Goal: Transaction & Acquisition: Purchase product/service

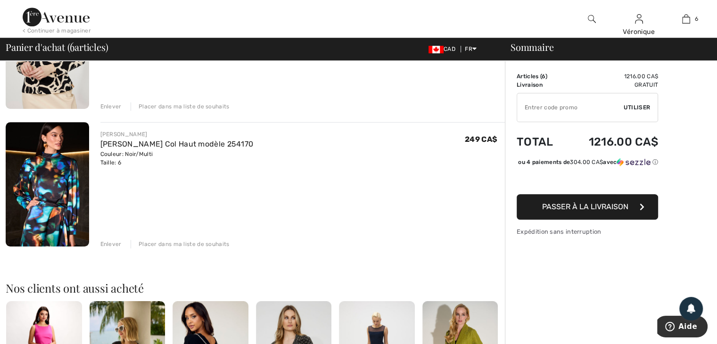
scroll to position [707, 0]
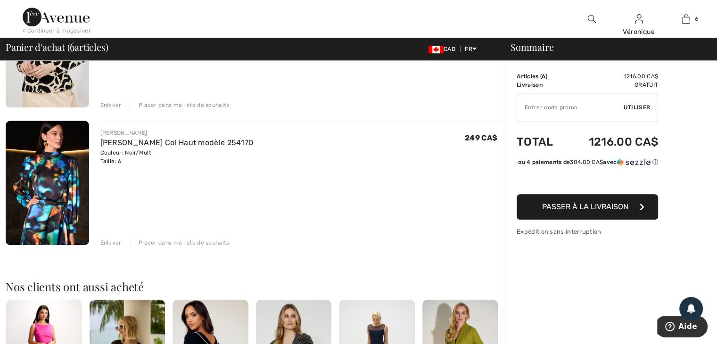
click at [48, 186] on img at bounding box center [47, 183] width 83 height 125
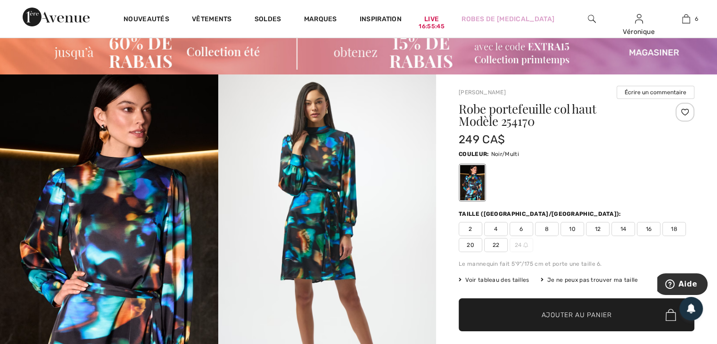
scroll to position [47, 0]
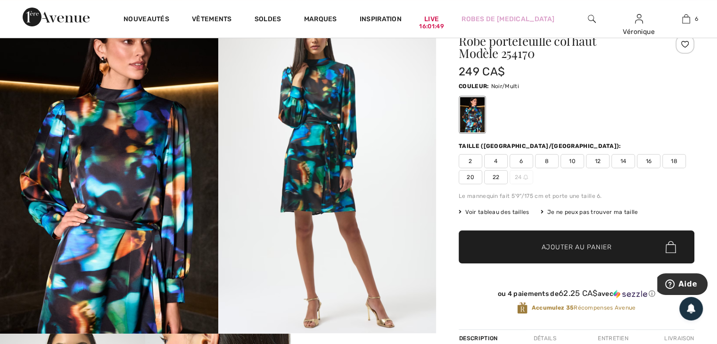
scroll to position [47, 0]
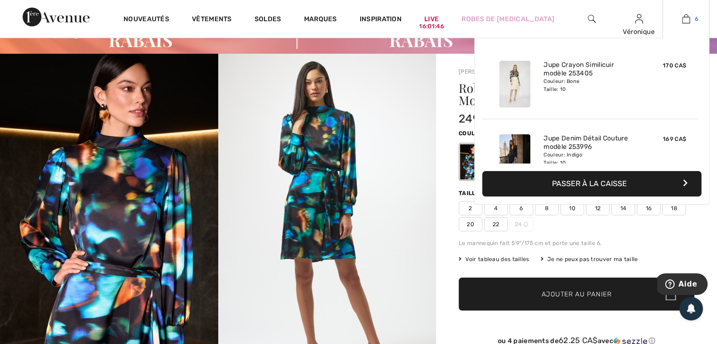
click at [684, 19] on img at bounding box center [686, 18] width 8 height 11
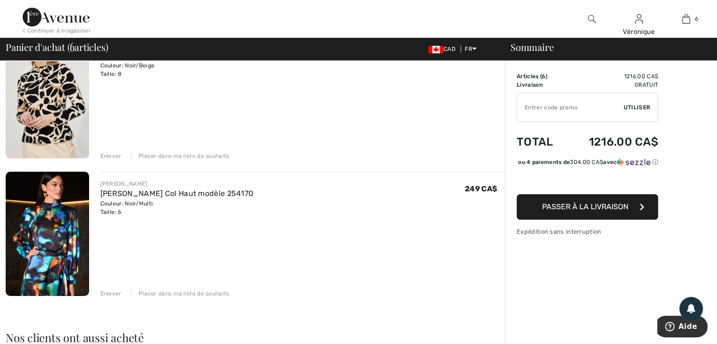
scroll to position [660, 0]
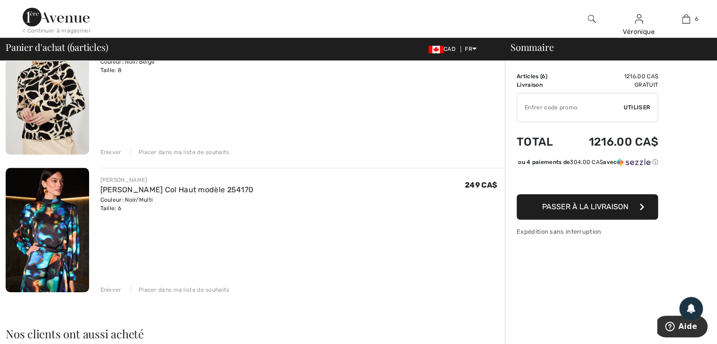
click at [184, 293] on div "Placer dans ma liste de souhaits" at bounding box center [180, 290] width 99 height 8
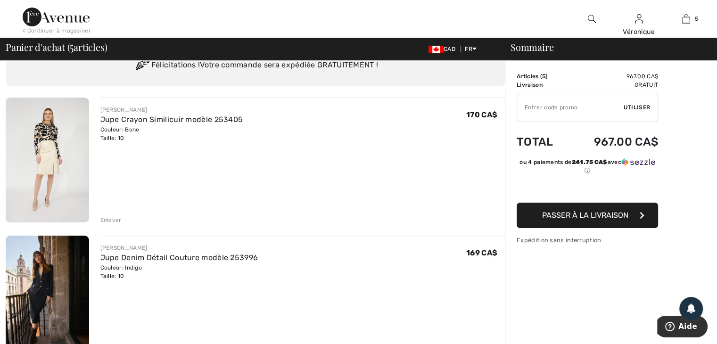
scroll to position [0, 0]
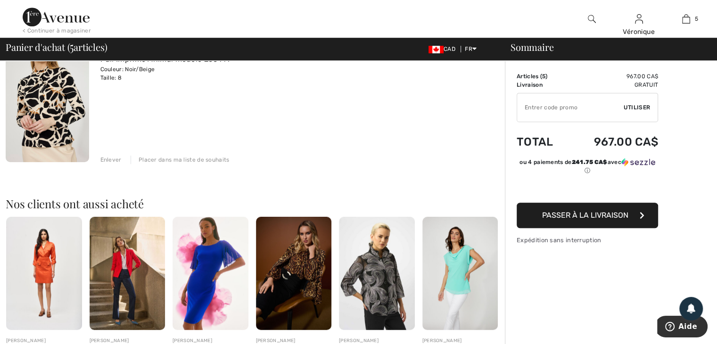
scroll to position [660, 0]
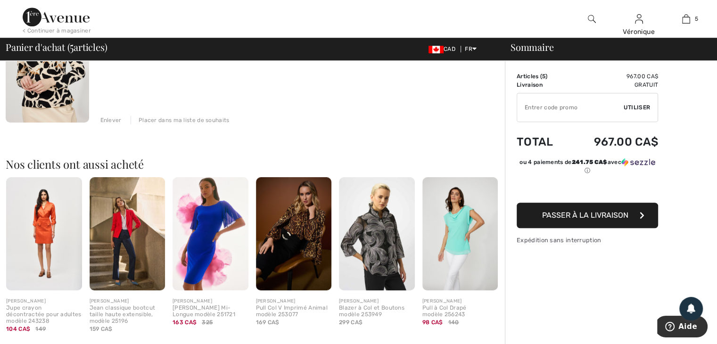
scroll to position [707, 0]
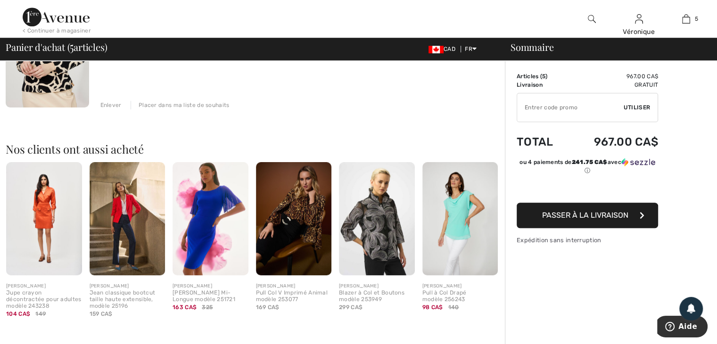
click at [300, 234] on img at bounding box center [294, 219] width 76 height 114
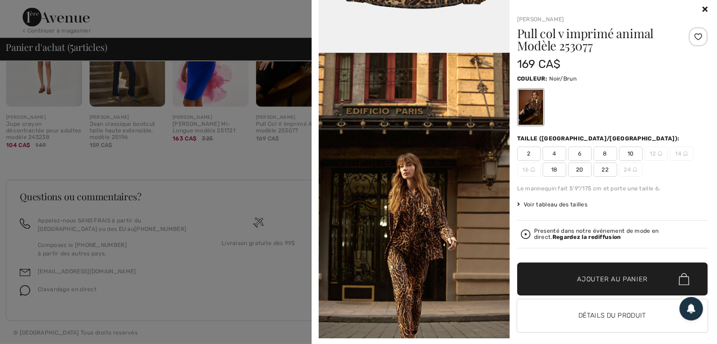
scroll to position [0, 0]
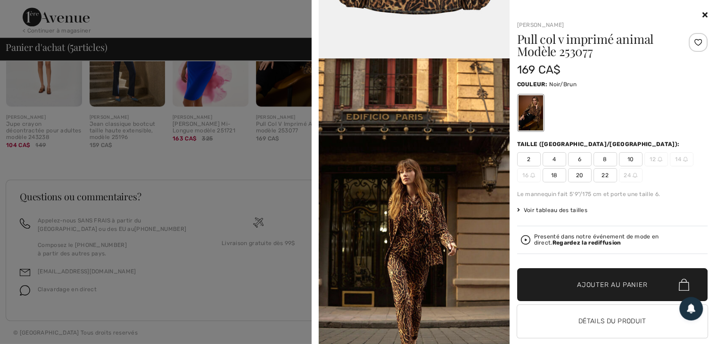
click at [702, 14] on icon at bounding box center [704, 15] width 5 height 8
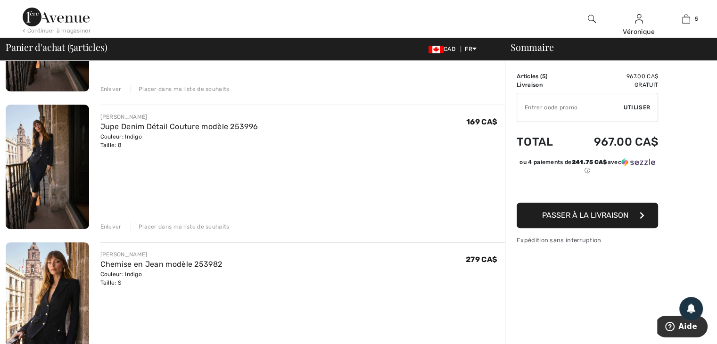
scroll to position [357, 0]
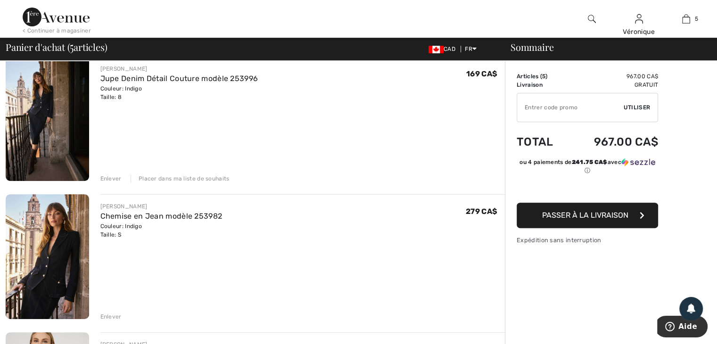
click at [38, 251] on img at bounding box center [47, 256] width 83 height 124
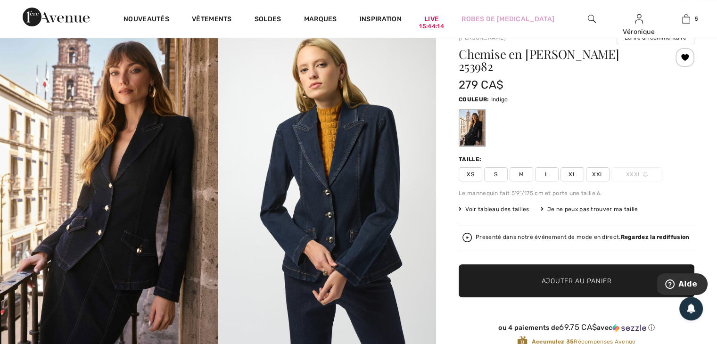
scroll to position [94, 0]
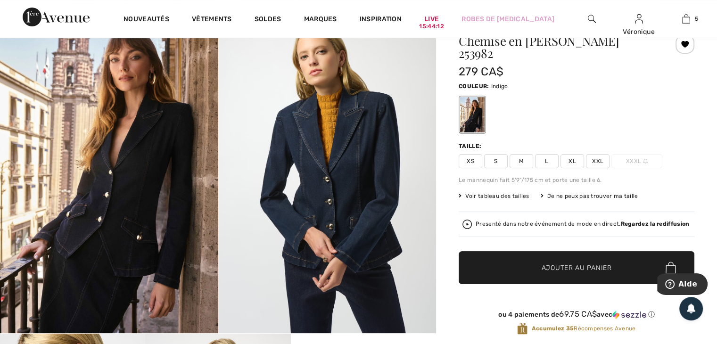
click at [509, 192] on span "Voir tableau des tailles" at bounding box center [494, 196] width 71 height 8
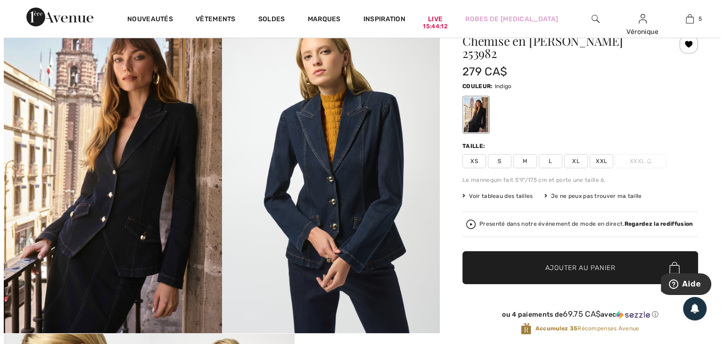
scroll to position [95, 0]
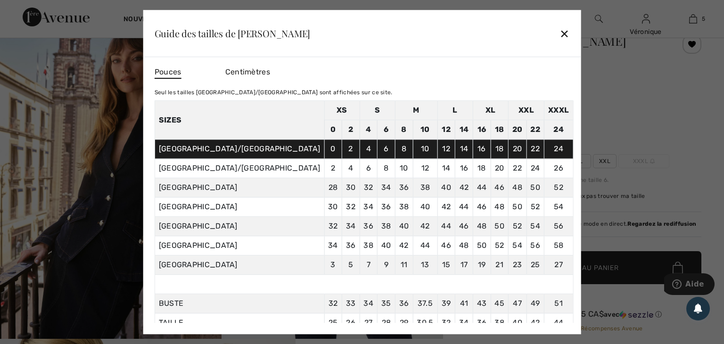
click at [559, 32] on div "✕" at bounding box center [564, 34] width 10 height 20
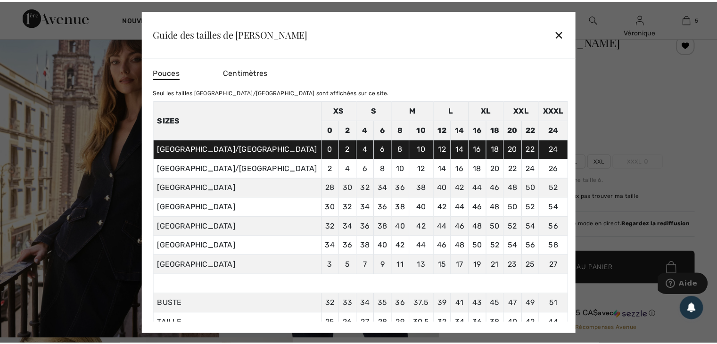
scroll to position [94, 0]
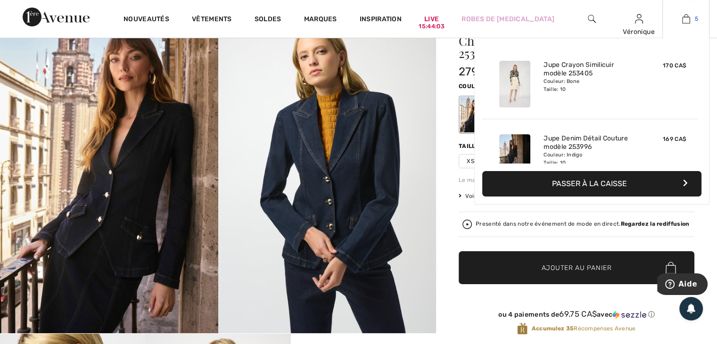
click at [687, 19] on img at bounding box center [686, 18] width 8 height 11
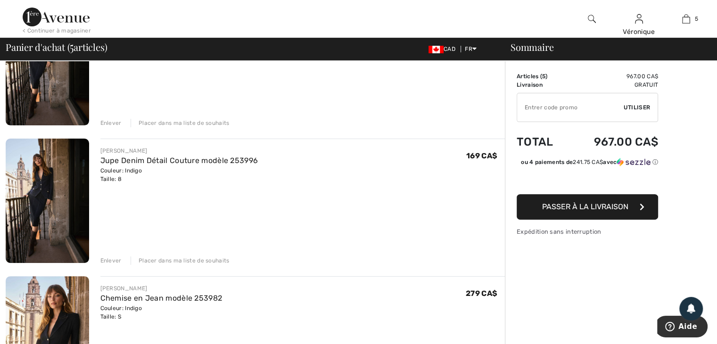
scroll to position [283, 0]
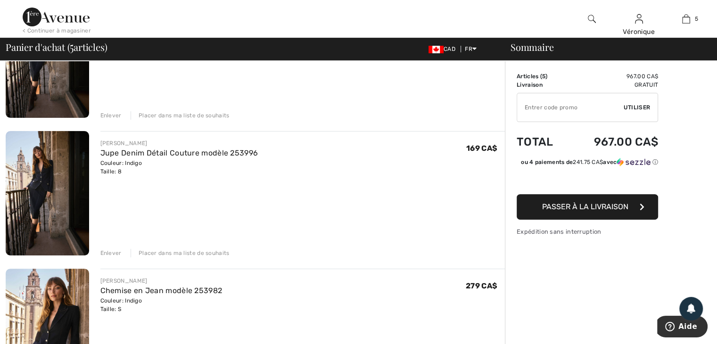
click at [40, 189] on img at bounding box center [47, 193] width 83 height 124
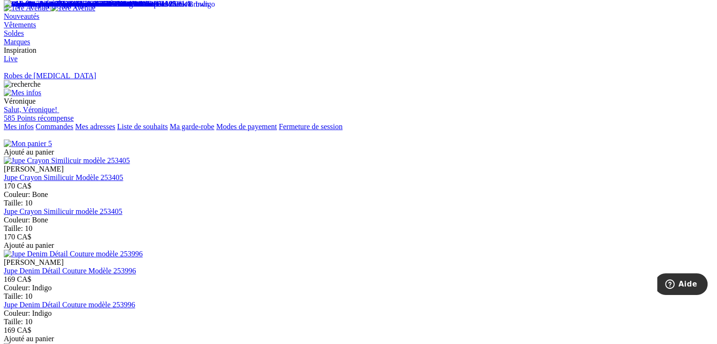
click at [46, 139] on img at bounding box center [25, 143] width 42 height 8
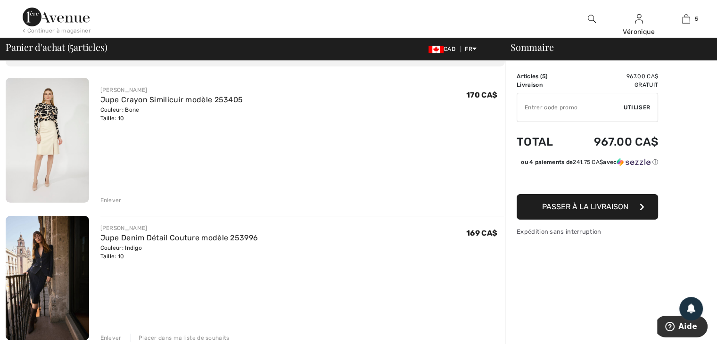
scroll to position [47, 0]
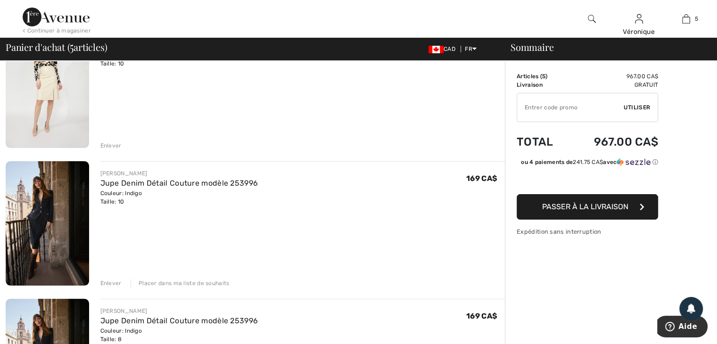
scroll to position [94, 0]
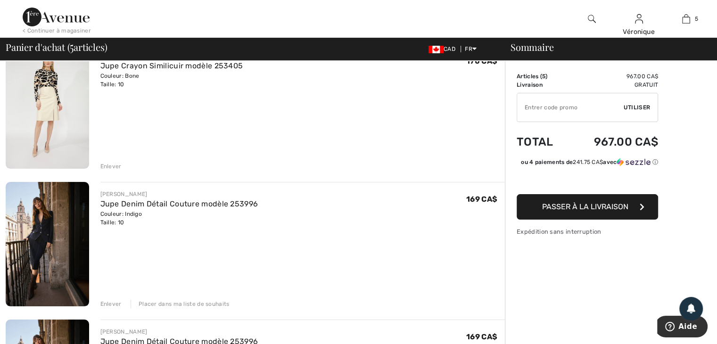
click at [613, 211] on span "Passer à la livraison" at bounding box center [585, 206] width 86 height 9
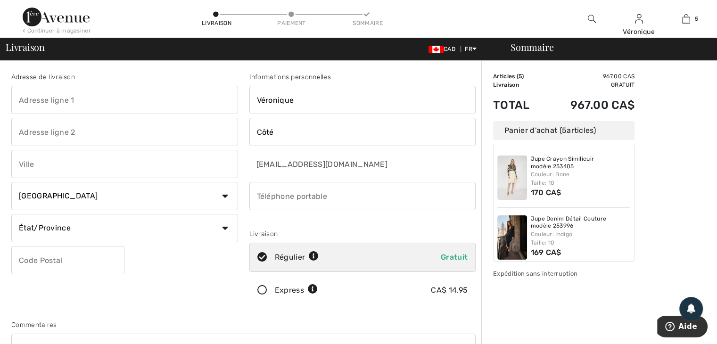
click at [39, 100] on input "text" at bounding box center [124, 100] width 227 height 28
type input "6 rue Hilaire"
type input "Les Escoumins"
select select "QC"
type input "G0T 1K0"
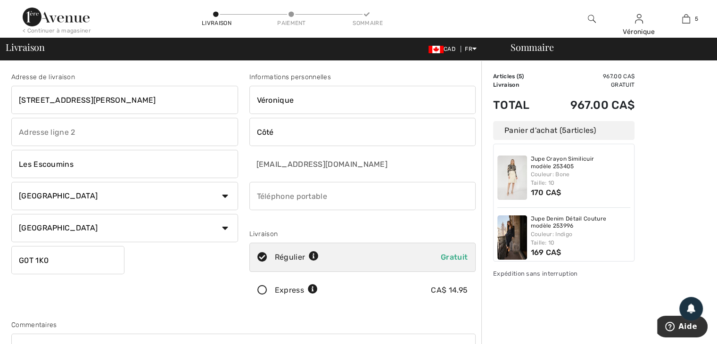
type input "4183335585"
type input "G0T1K0"
click at [677, 222] on div "Sommaire Description Articles ( 5 ) 967.00 CA$ Code promo 0.00 CA$ Livraison Gr…" at bounding box center [599, 342] width 236 height 562
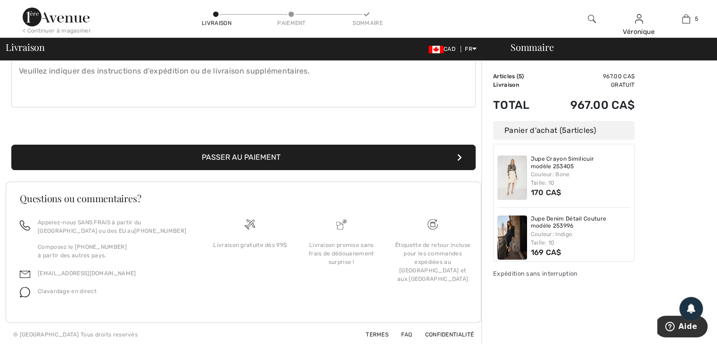
scroll to position [277, 0]
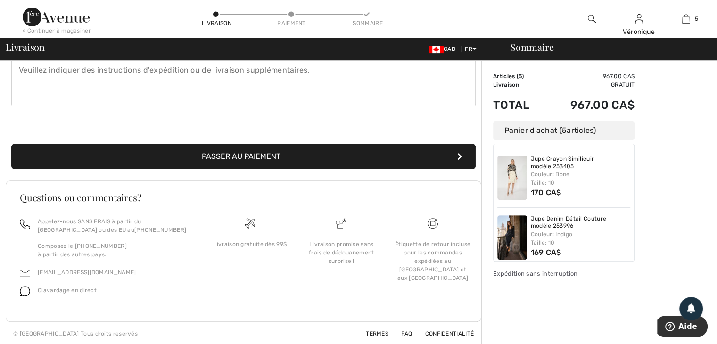
click at [205, 157] on button "Passer au paiement" at bounding box center [243, 156] width 464 height 25
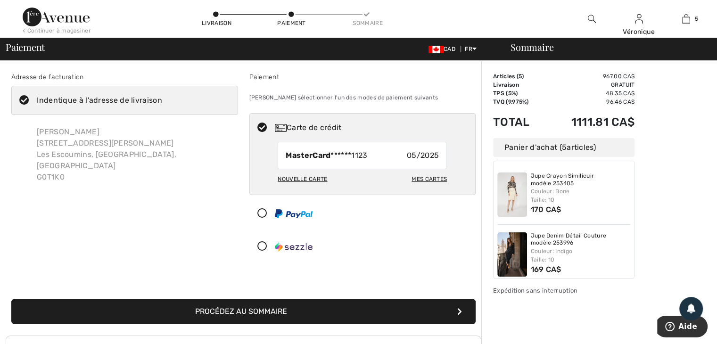
click at [300, 247] on img at bounding box center [294, 246] width 38 height 9
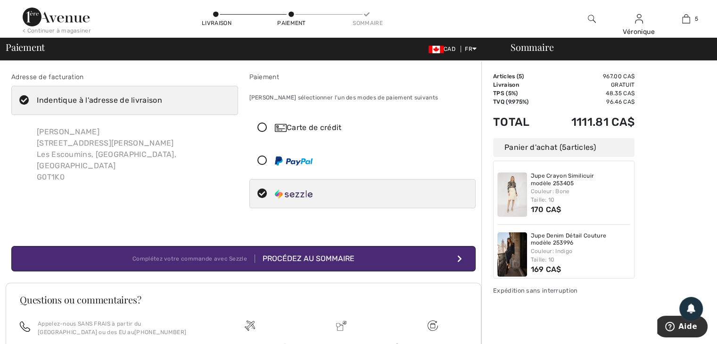
click at [335, 260] on div "Procédez au sommaire" at bounding box center [304, 258] width 99 height 11
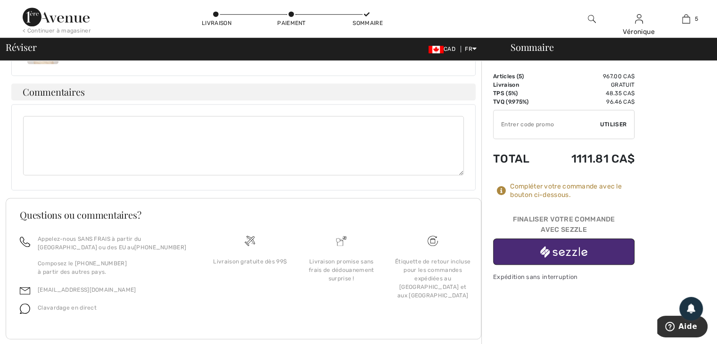
scroll to position [693, 0]
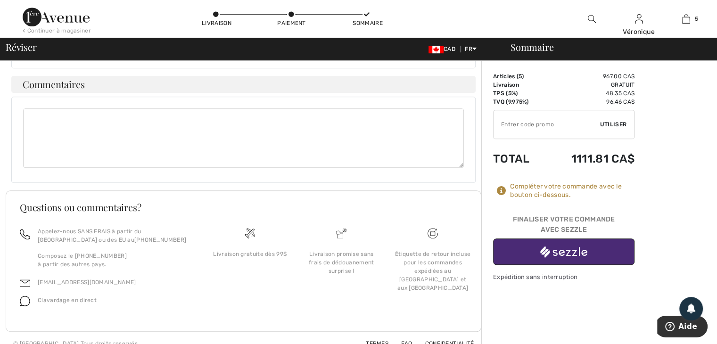
click at [567, 251] on img "button" at bounding box center [563, 252] width 47 height 12
